Goal: Navigation & Orientation: Go to known website

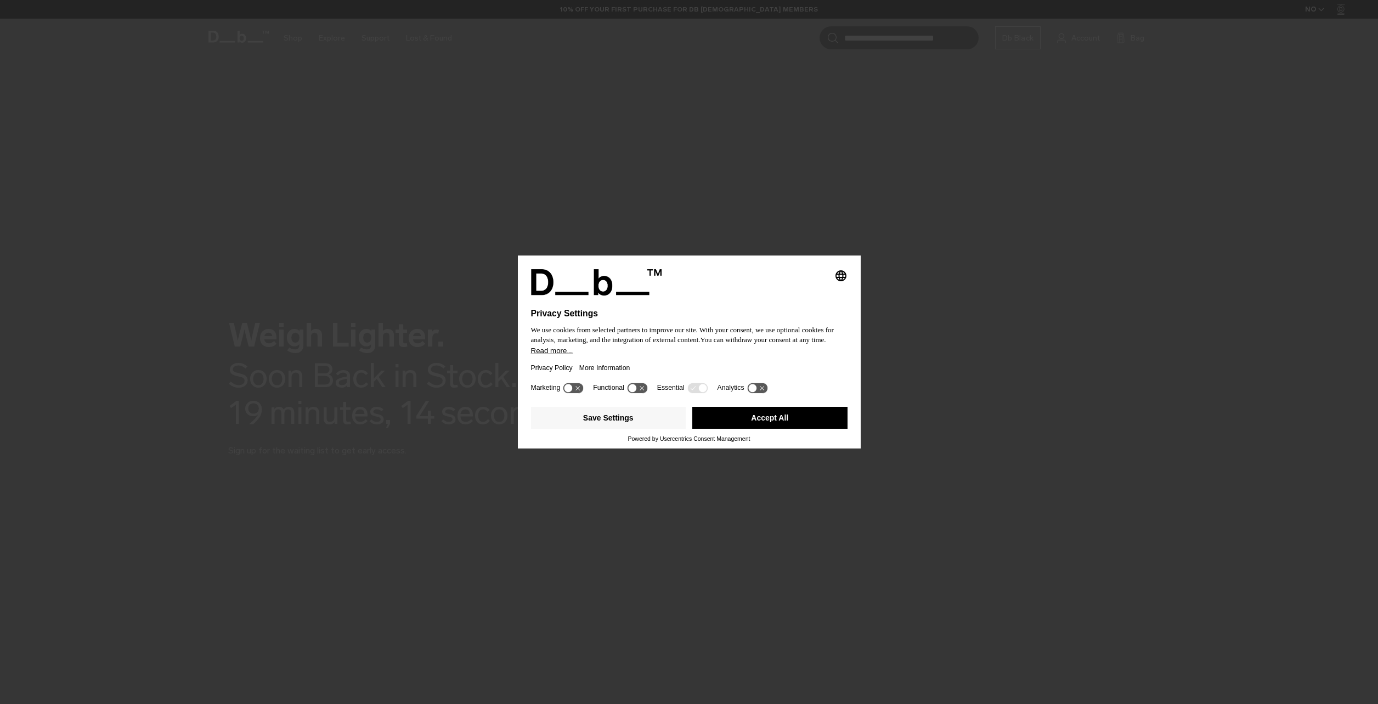
click at [799, 416] on button "Accept All" at bounding box center [769, 418] width 155 height 22
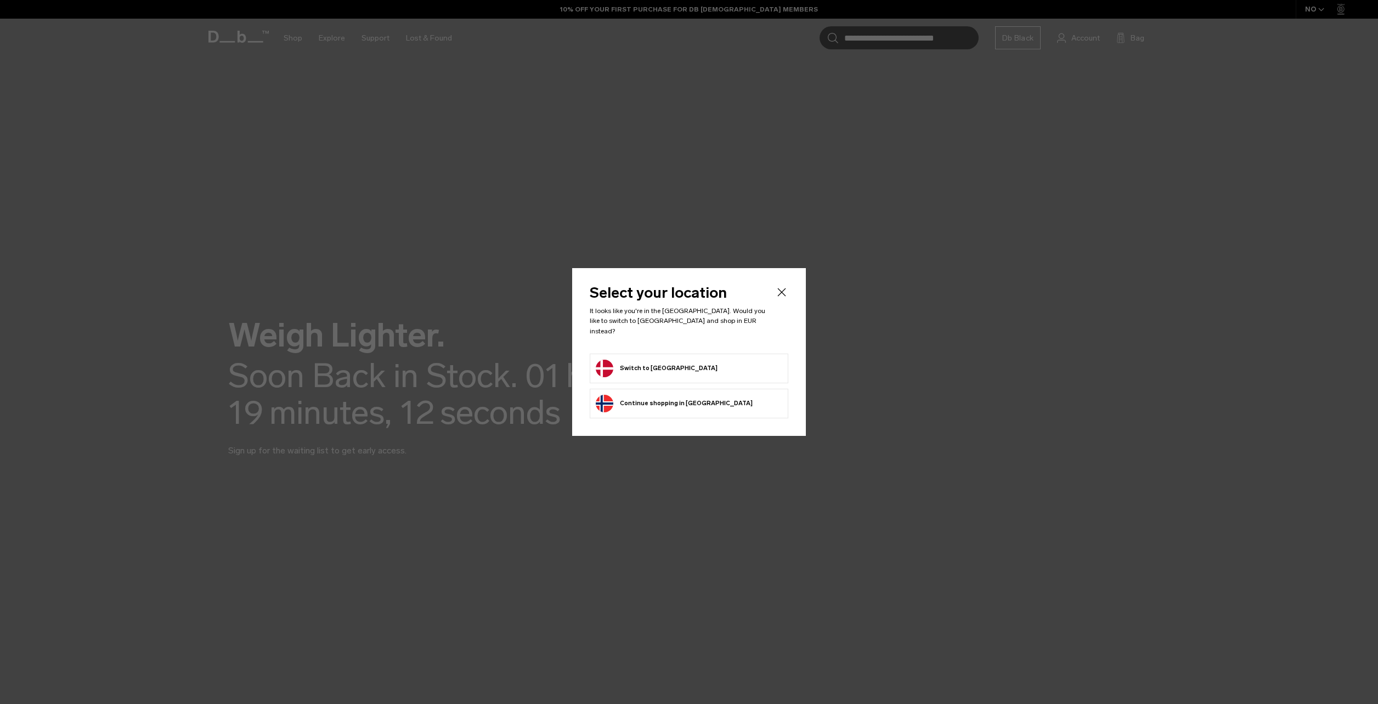
click at [648, 360] on button "Switch to Denmark" at bounding box center [657, 369] width 122 height 18
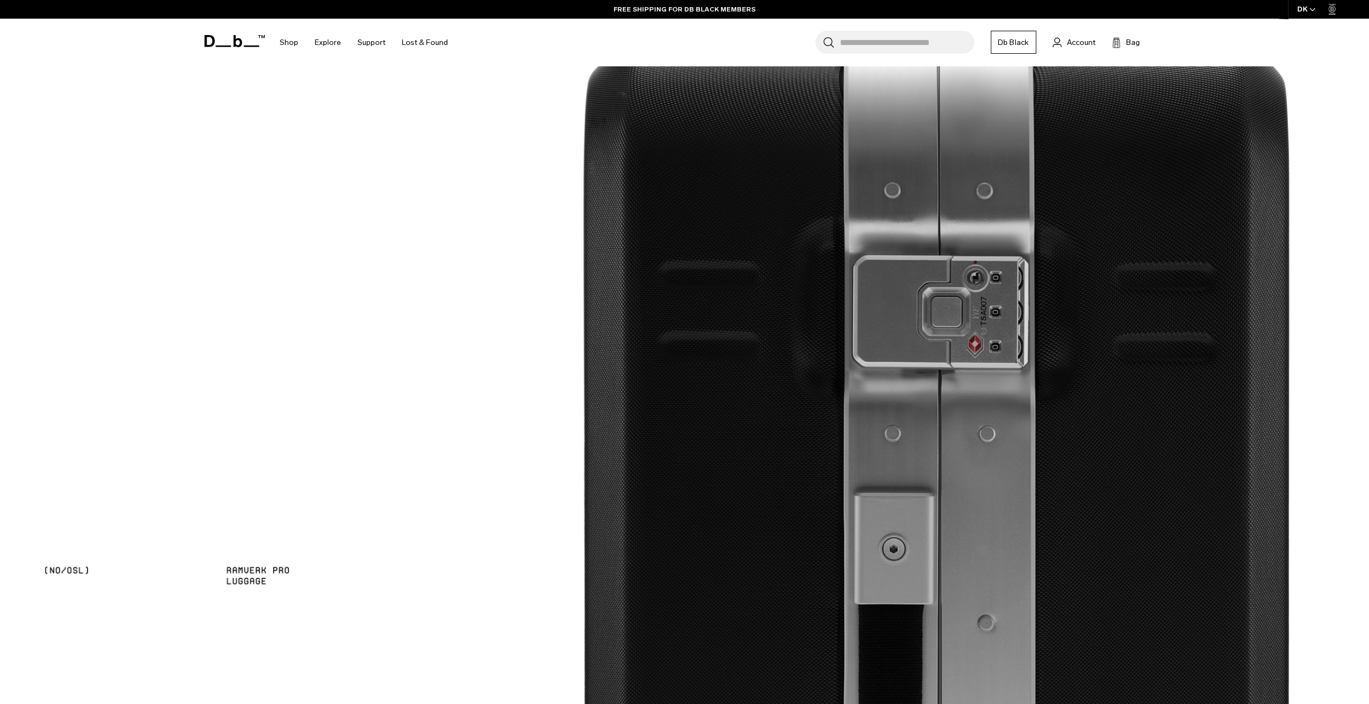
scroll to position [1536, 0]
